Goal: Entertainment & Leisure: Browse casually

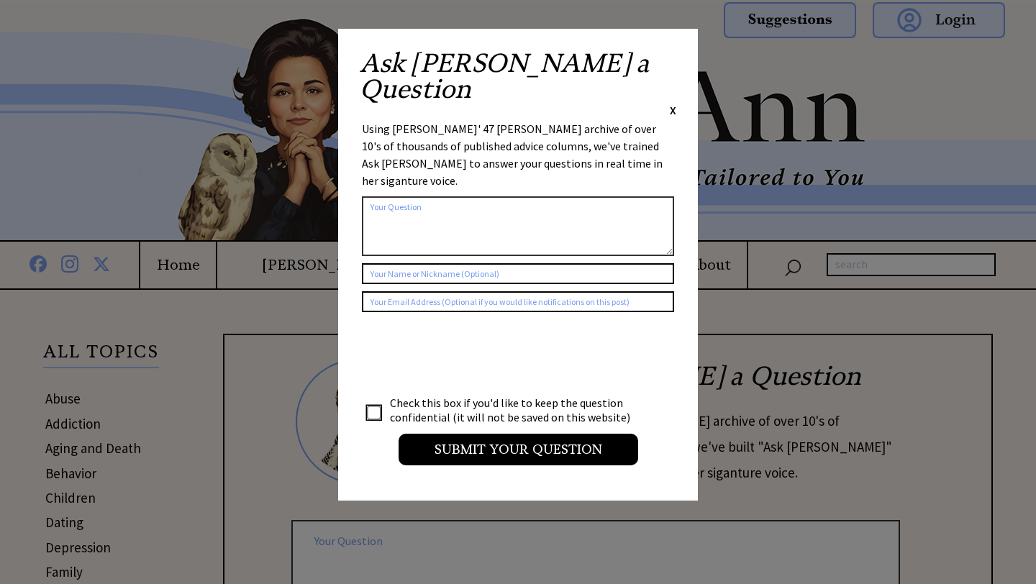
click at [672, 103] on span "X" at bounding box center [673, 110] width 6 height 14
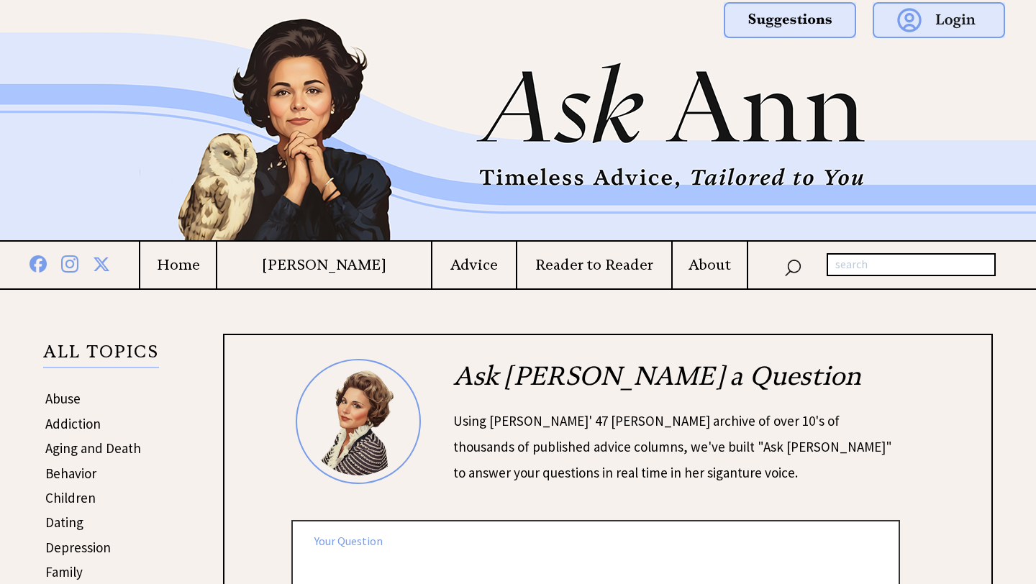
click at [214, 263] on h4 "Home" at bounding box center [178, 265] width 76 height 18
click at [204, 268] on h4 "Home" at bounding box center [178, 265] width 76 height 18
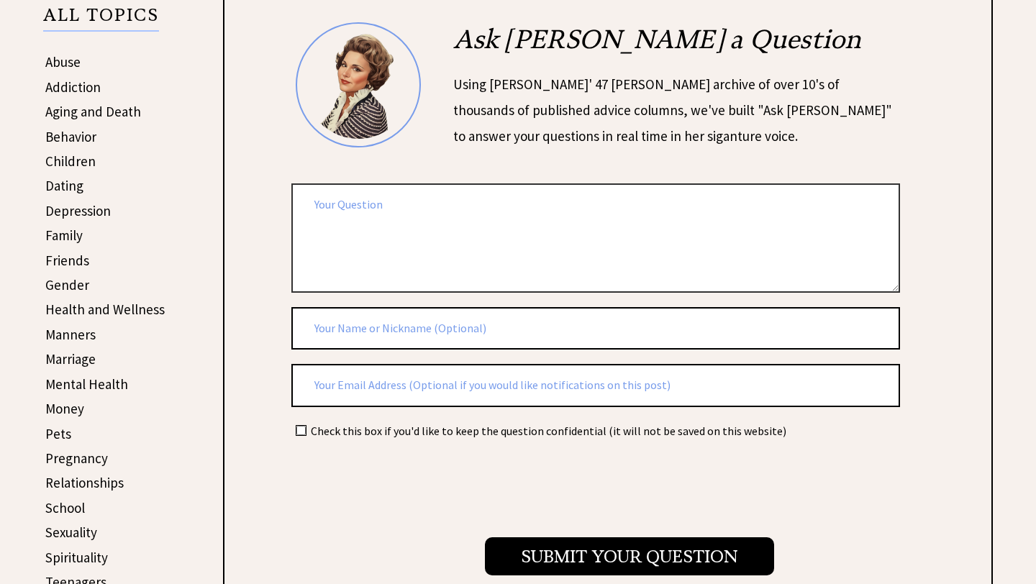
scroll to position [382, 0]
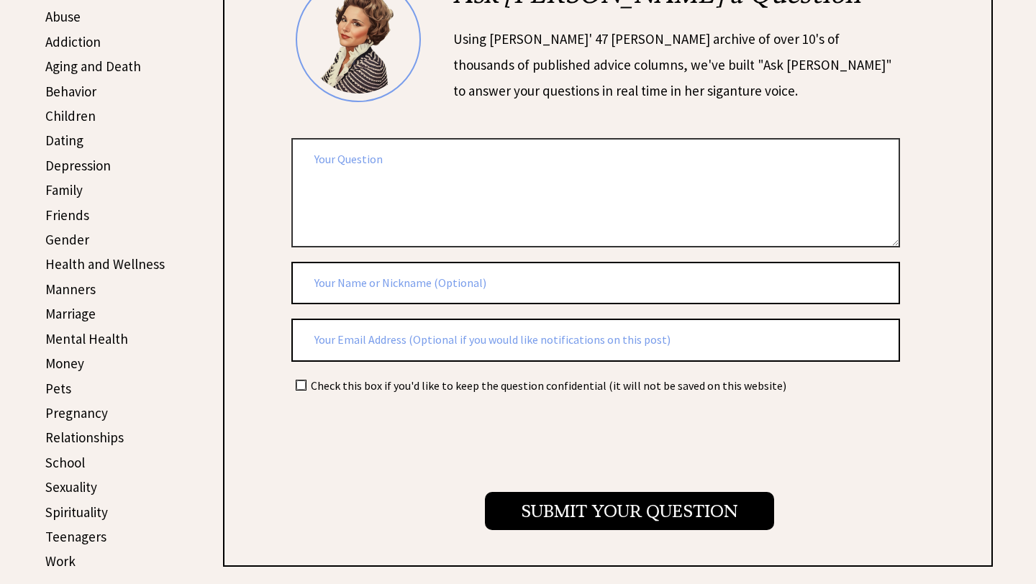
click at [60, 314] on link "Marriage" at bounding box center [70, 313] width 50 height 17
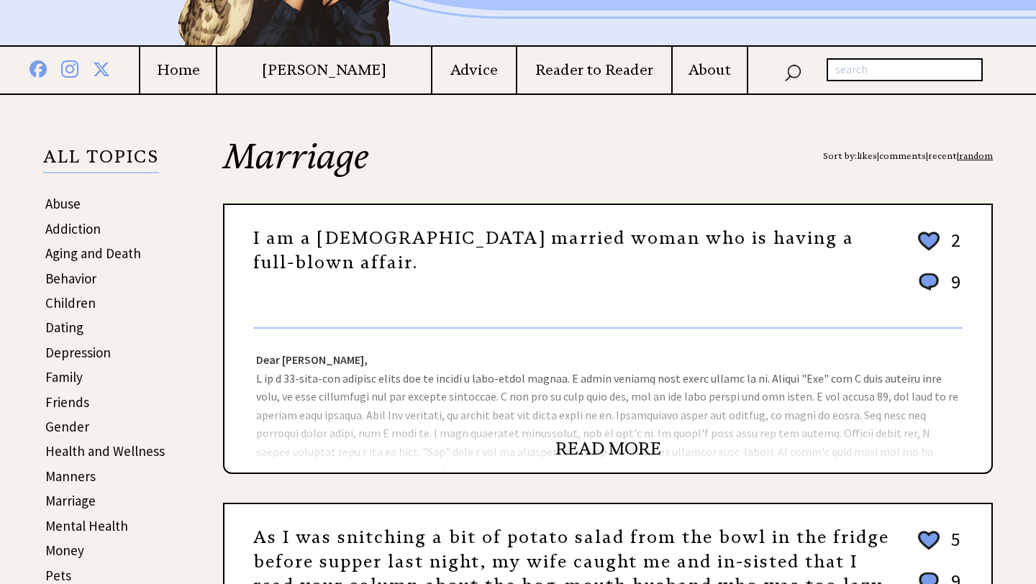
scroll to position [193, 0]
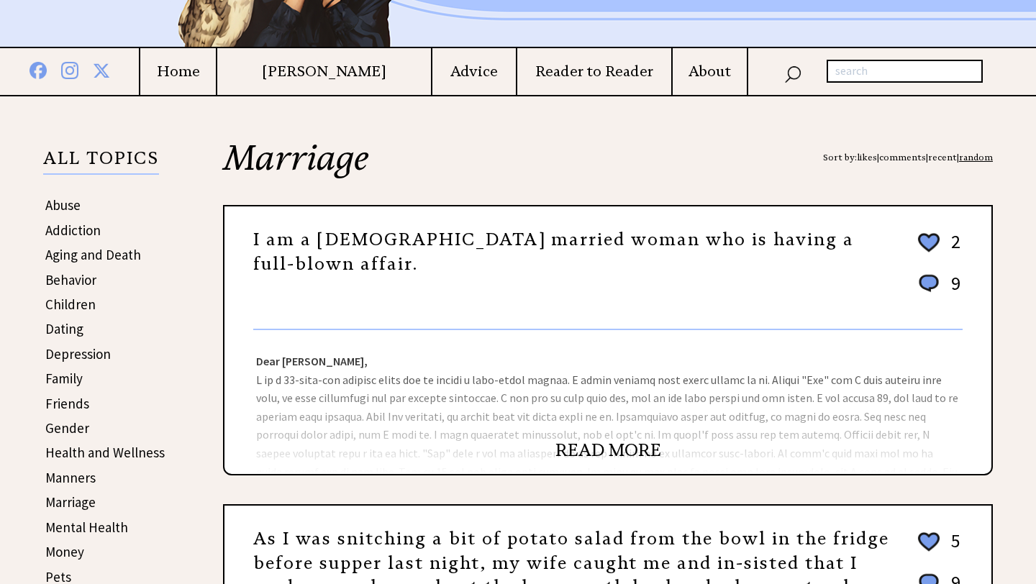
click at [622, 451] on link "READ MORE" at bounding box center [608, 450] width 106 height 22
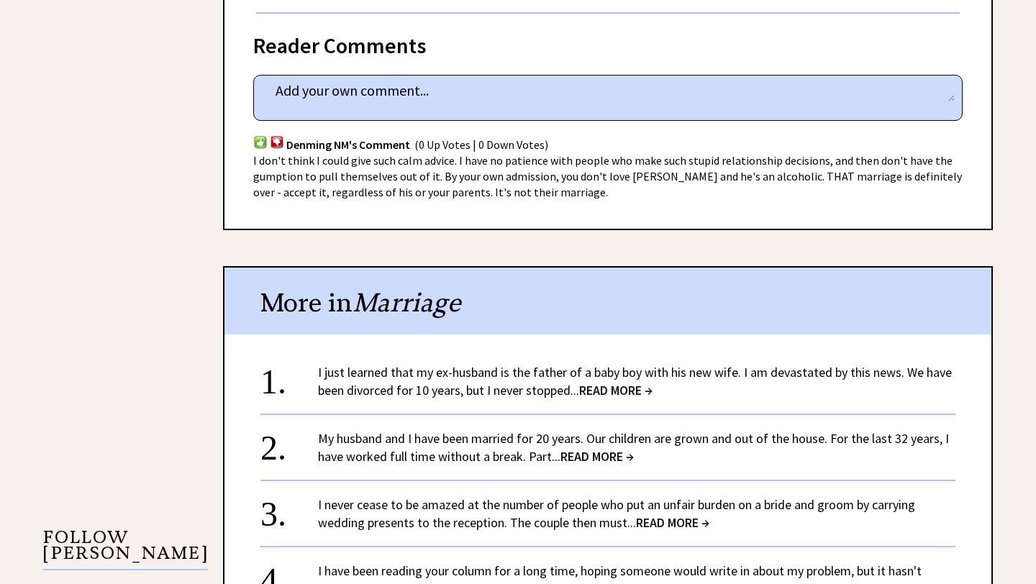
scroll to position [965, 0]
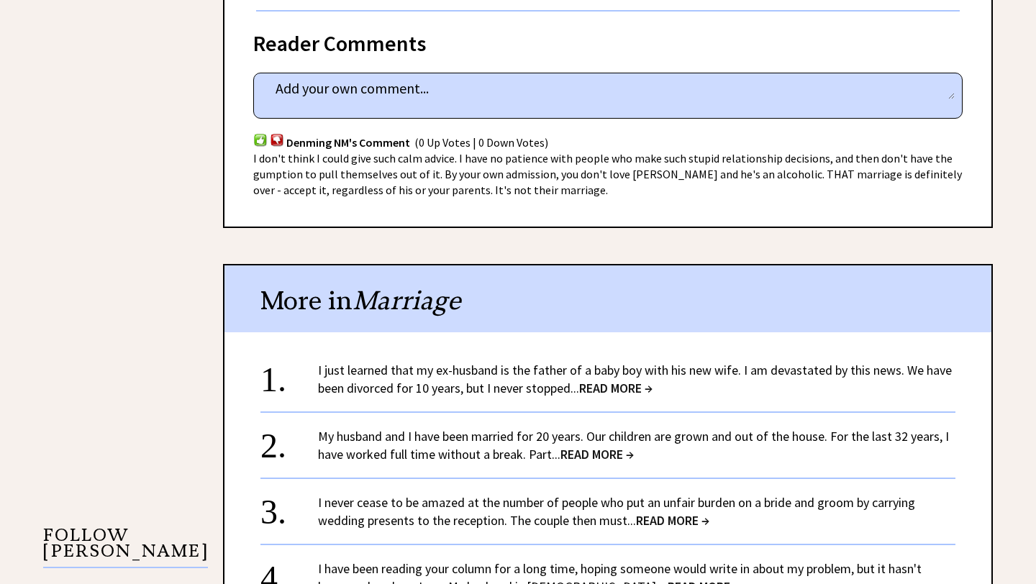
click at [621, 380] on span "READ MORE →" at bounding box center [615, 388] width 73 height 17
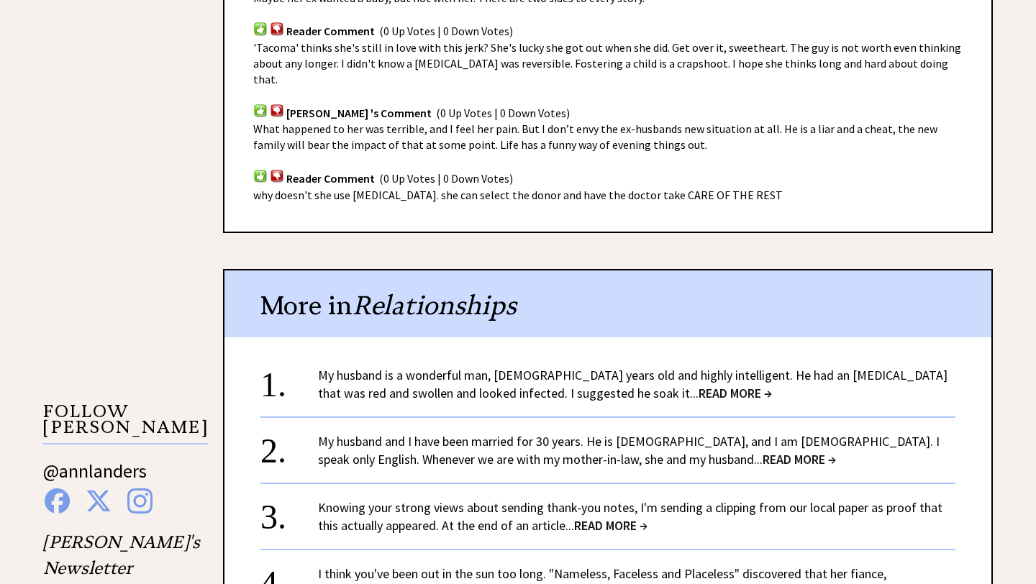
scroll to position [1094, 0]
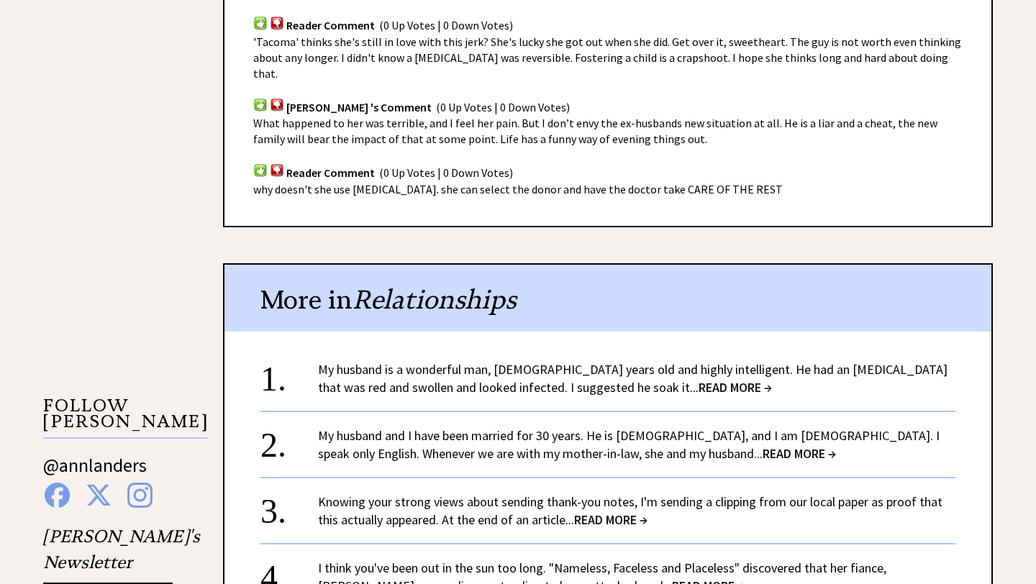
click at [698, 379] on span "READ MORE →" at bounding box center [734, 387] width 73 height 17
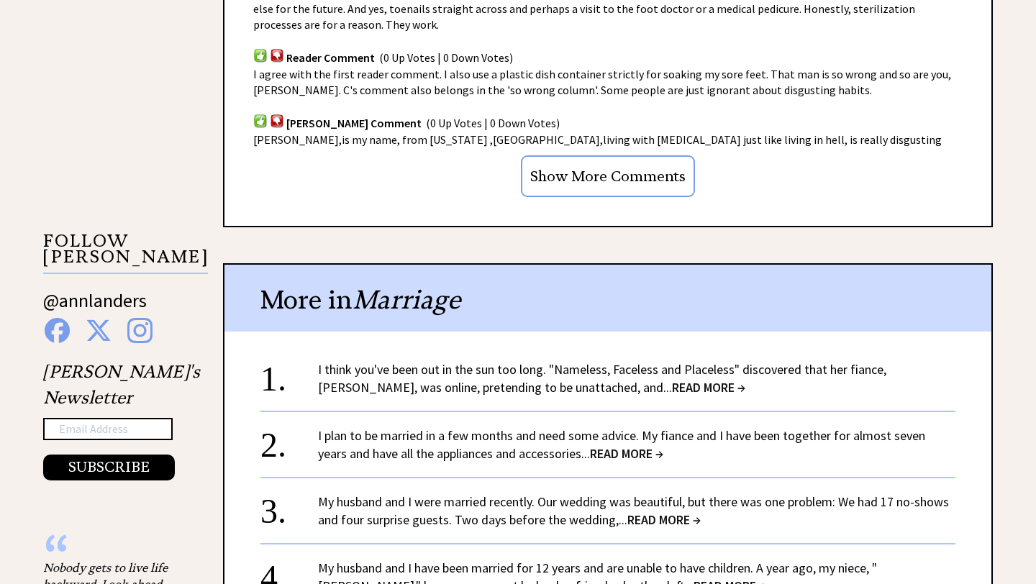
scroll to position [1262, 0]
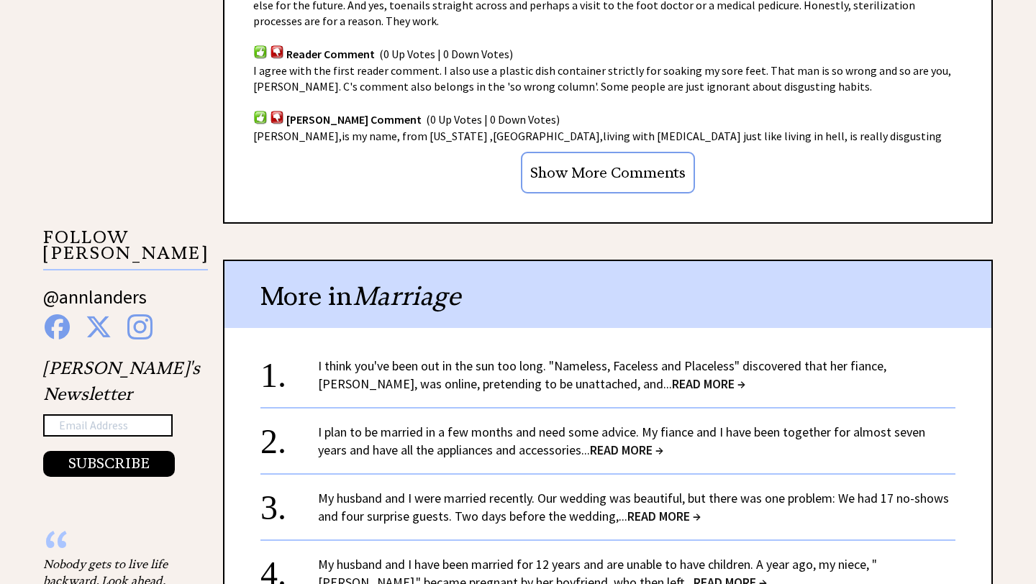
click at [672, 375] on span "READ MORE →" at bounding box center [708, 383] width 73 height 17
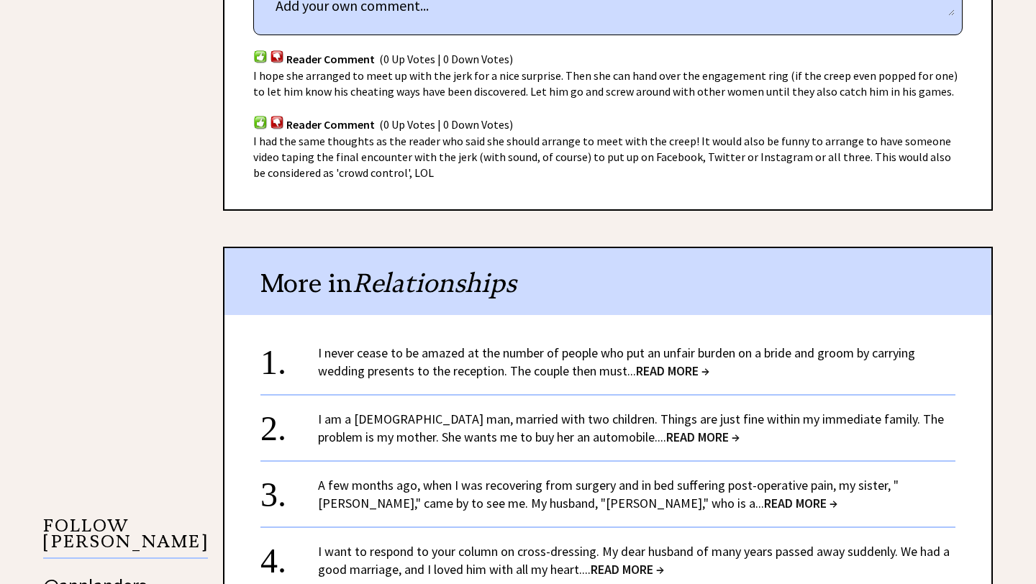
scroll to position [984, 0]
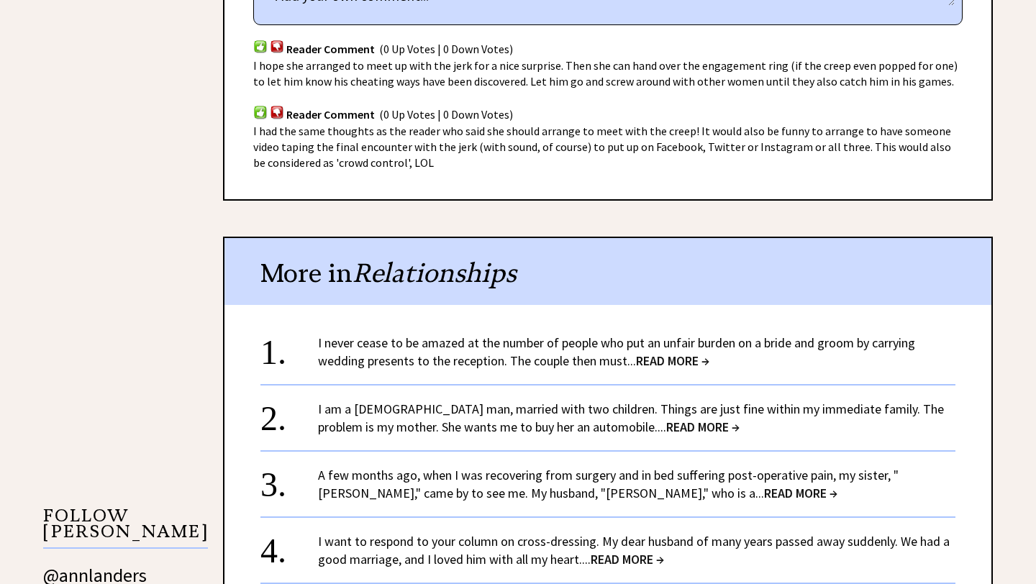
click at [665, 366] on span "READ MORE →" at bounding box center [672, 360] width 73 height 17
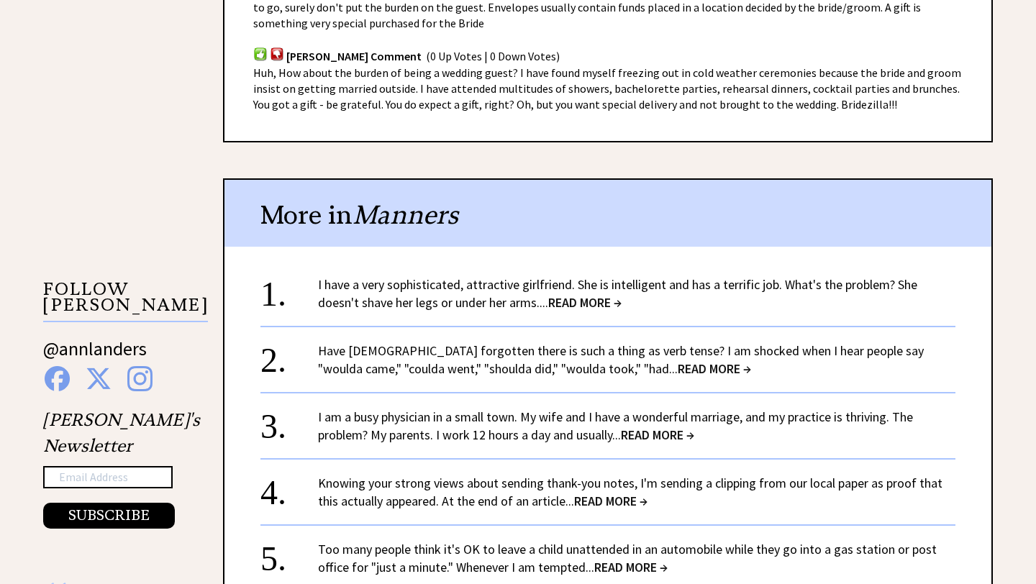
scroll to position [1218, 0]
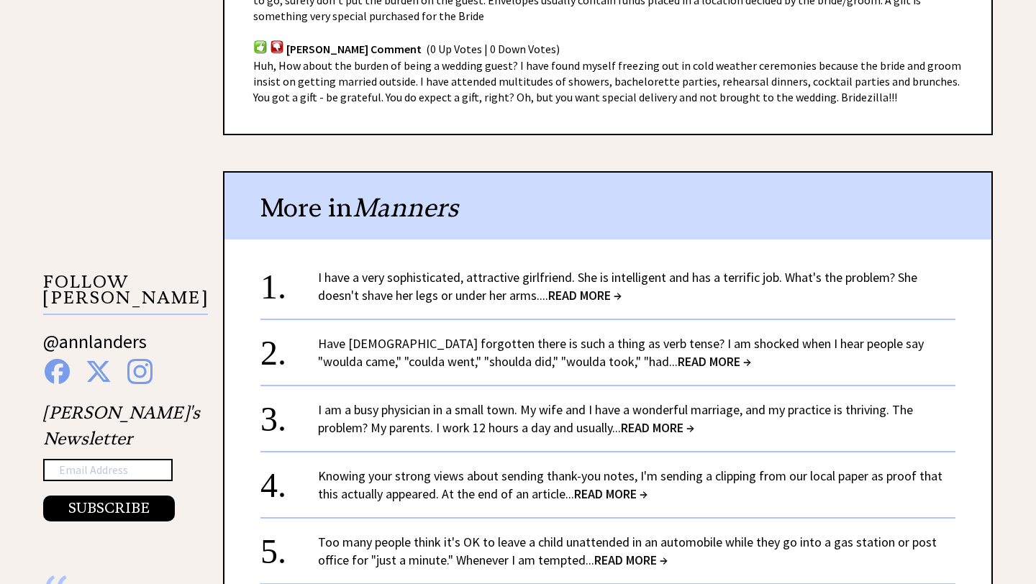
click at [598, 287] on span "READ MORE →" at bounding box center [584, 295] width 73 height 17
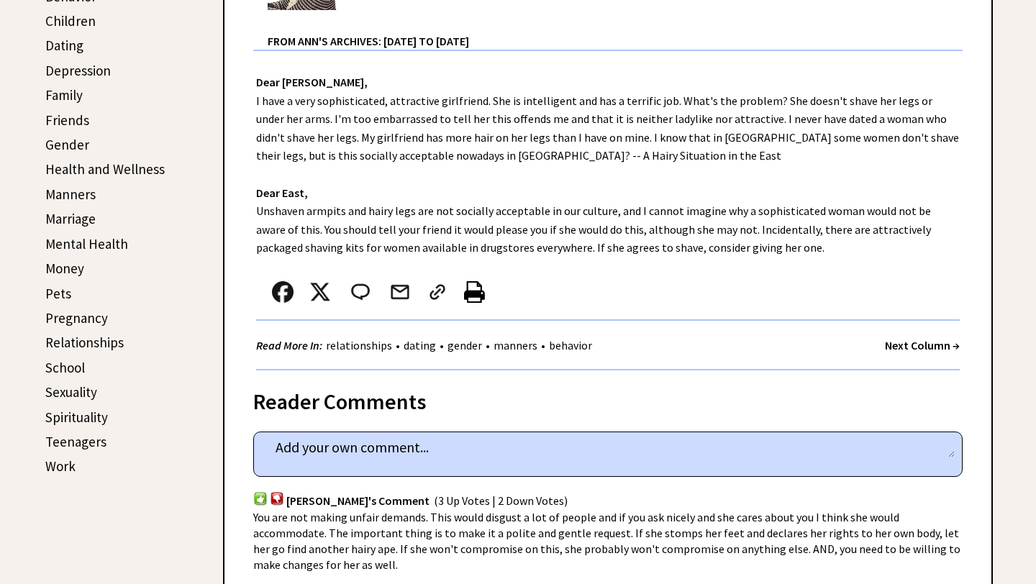
scroll to position [474, 0]
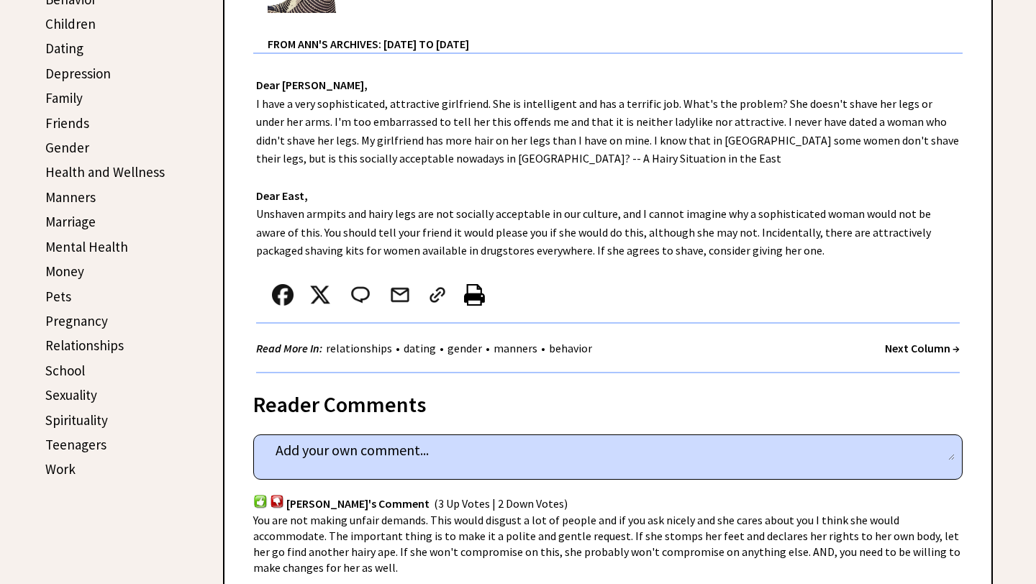
click at [73, 319] on link "Pregnancy" at bounding box center [76, 320] width 63 height 17
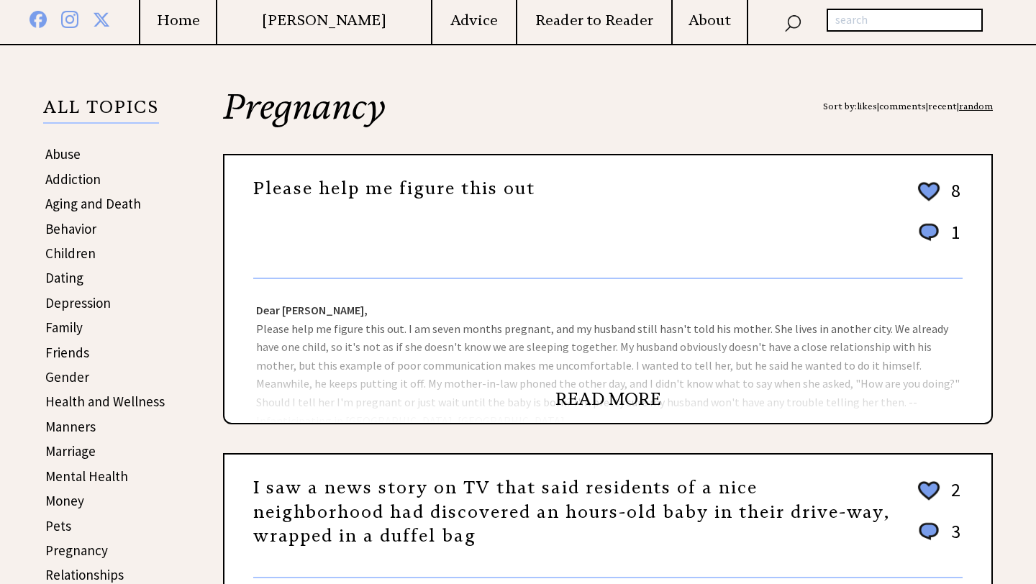
scroll to position [246, 0]
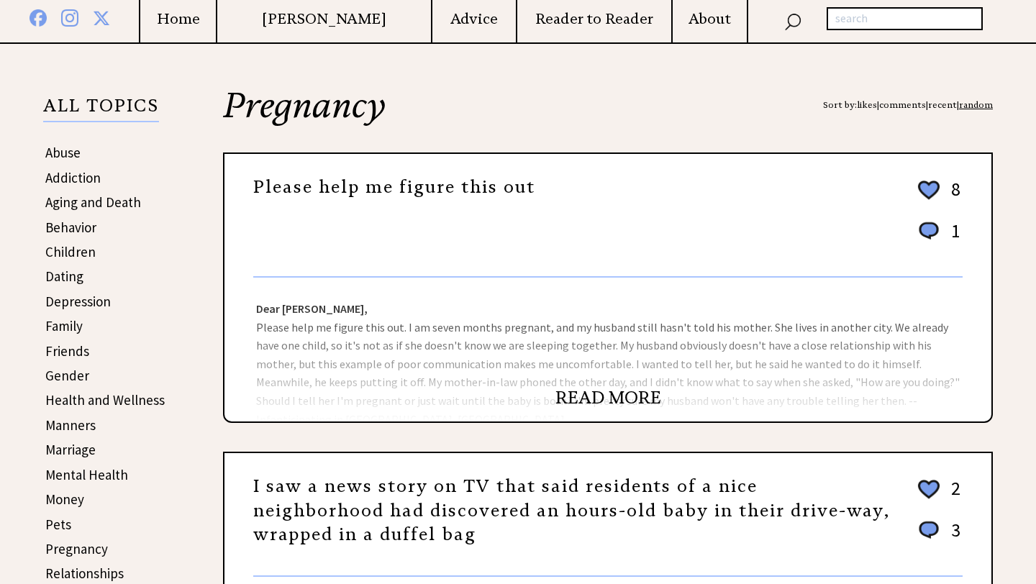
click at [606, 393] on link "READ MORE" at bounding box center [608, 398] width 106 height 22
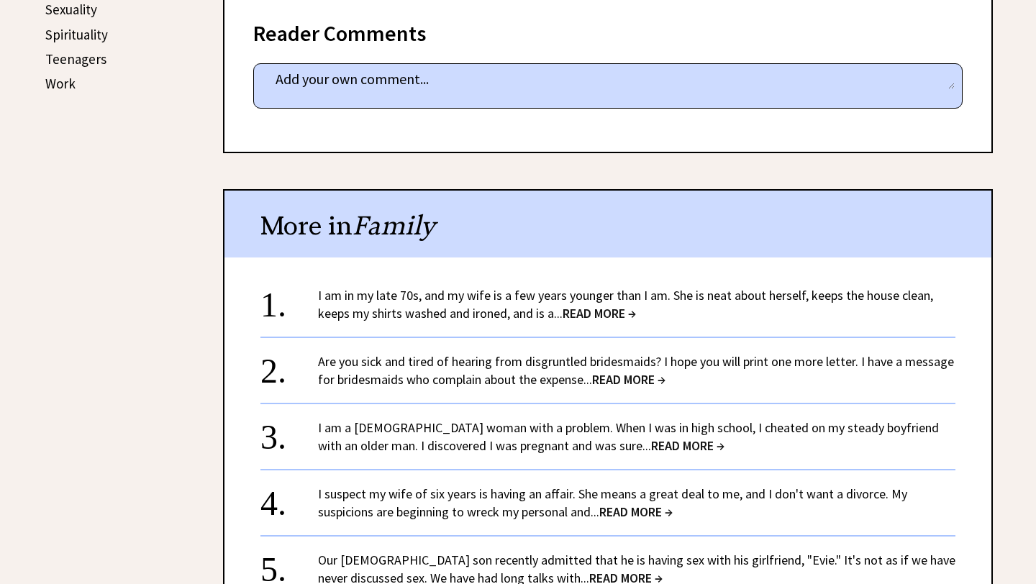
scroll to position [860, 0]
click at [597, 304] on span "READ MORE →" at bounding box center [599, 312] width 73 height 17
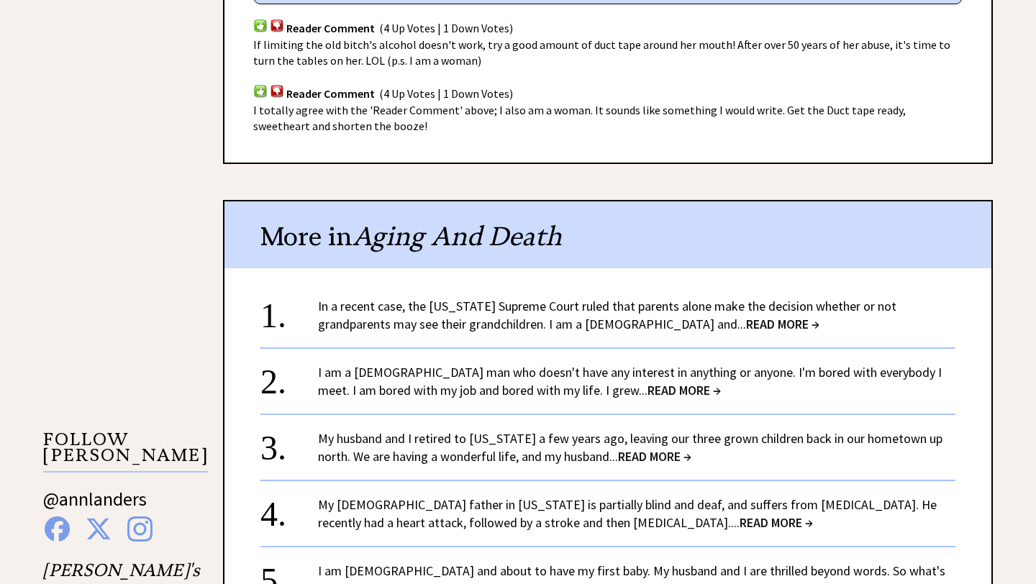
scroll to position [1061, 0]
click at [746, 322] on span "READ MORE →" at bounding box center [782, 323] width 73 height 17
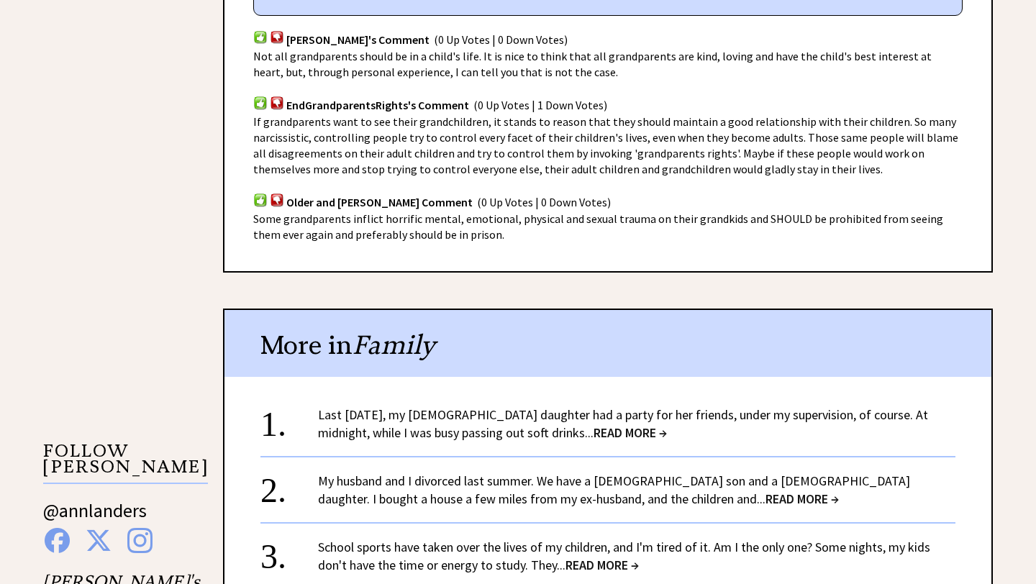
scroll to position [1055, 0]
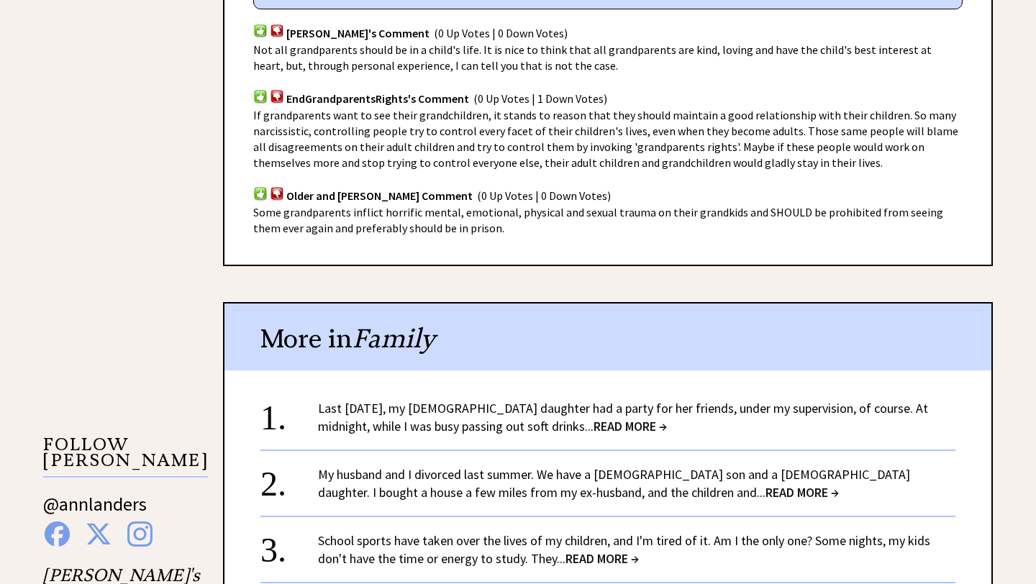
click at [593, 418] on span "READ MORE →" at bounding box center [629, 426] width 73 height 17
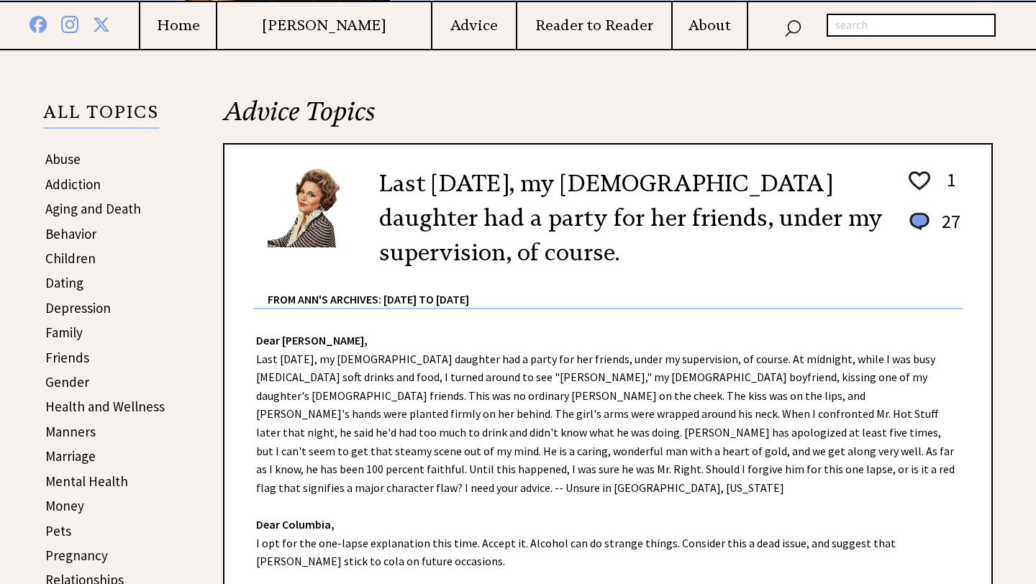
scroll to position [241, 0]
